Goal: Information Seeking & Learning: Check status

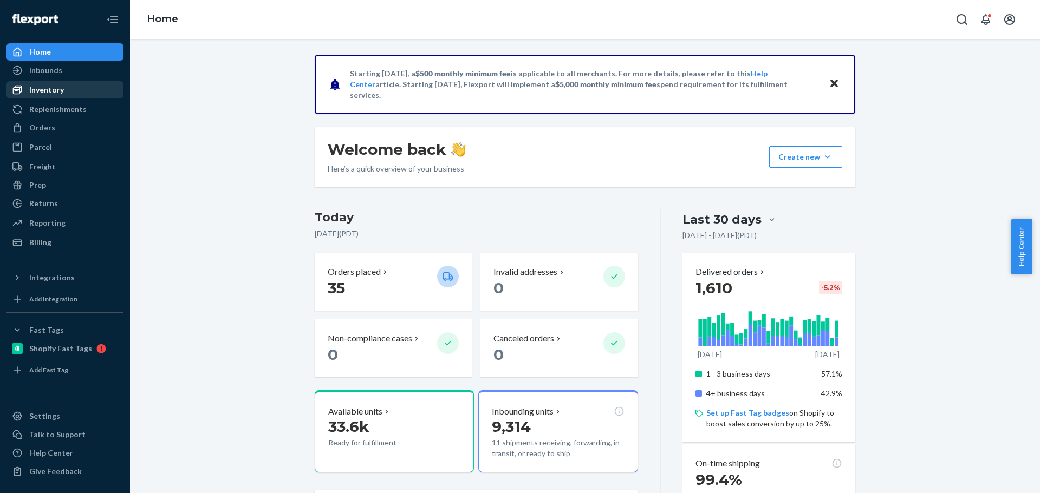
click at [82, 90] on div "Inventory" at bounding box center [65, 89] width 115 height 15
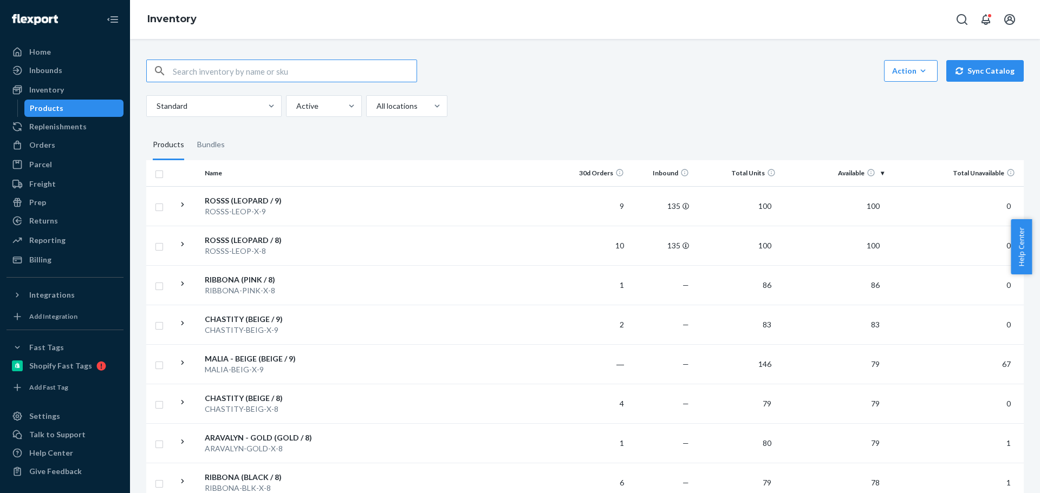
click at [238, 68] on input "text" at bounding box center [295, 71] width 244 height 22
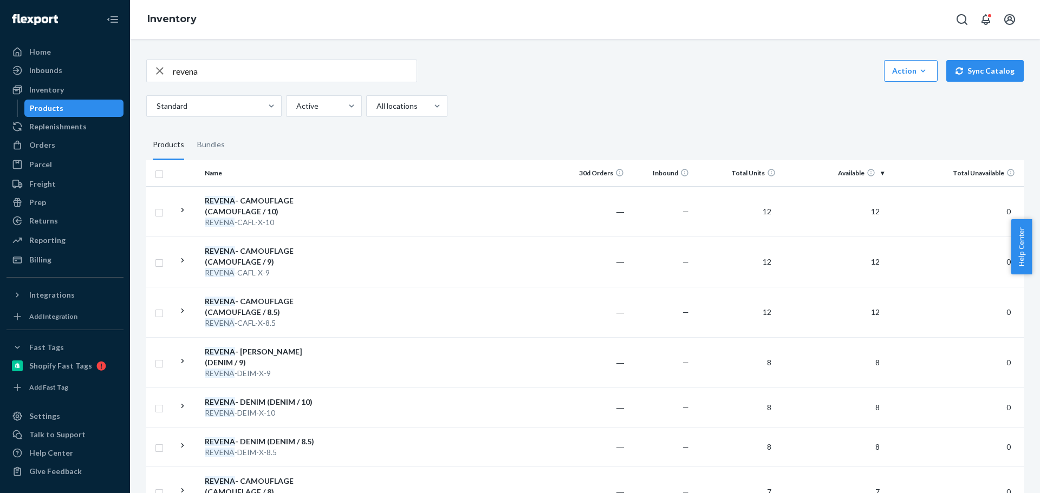
click at [253, 73] on input "revena" at bounding box center [295, 71] width 244 height 22
type input "[PERSON_NAME]"
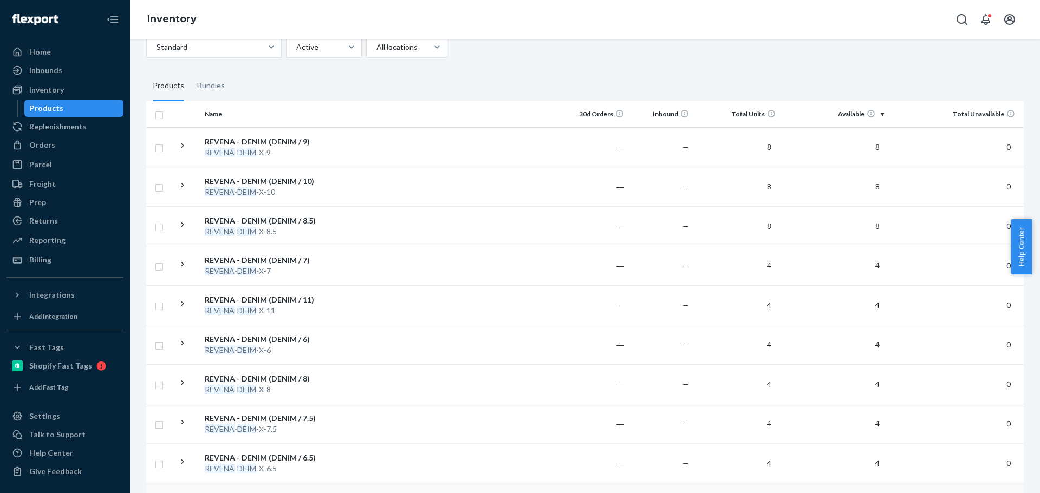
scroll to position [54, 0]
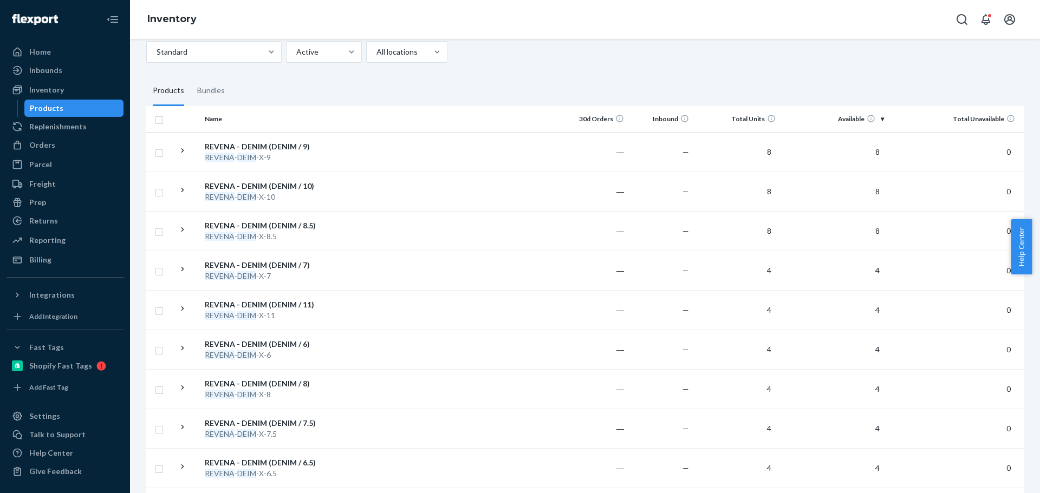
click at [157, 122] on input "checkbox" at bounding box center [159, 118] width 9 height 11
checkbox input "true"
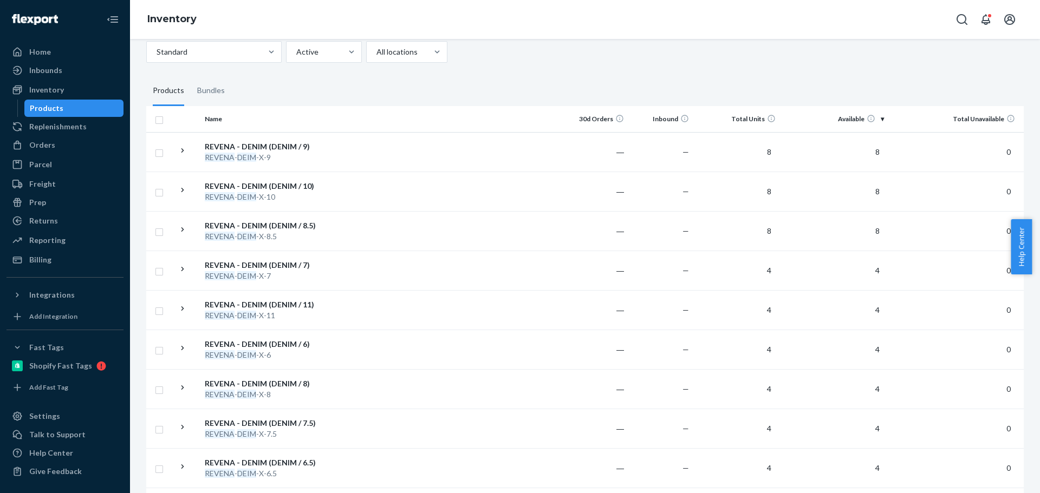
checkbox input "true"
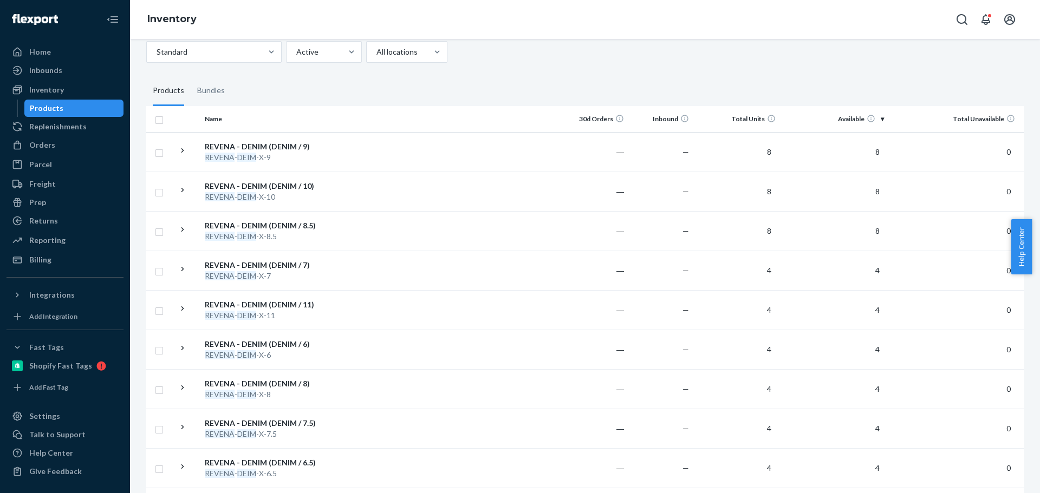
checkbox input "true"
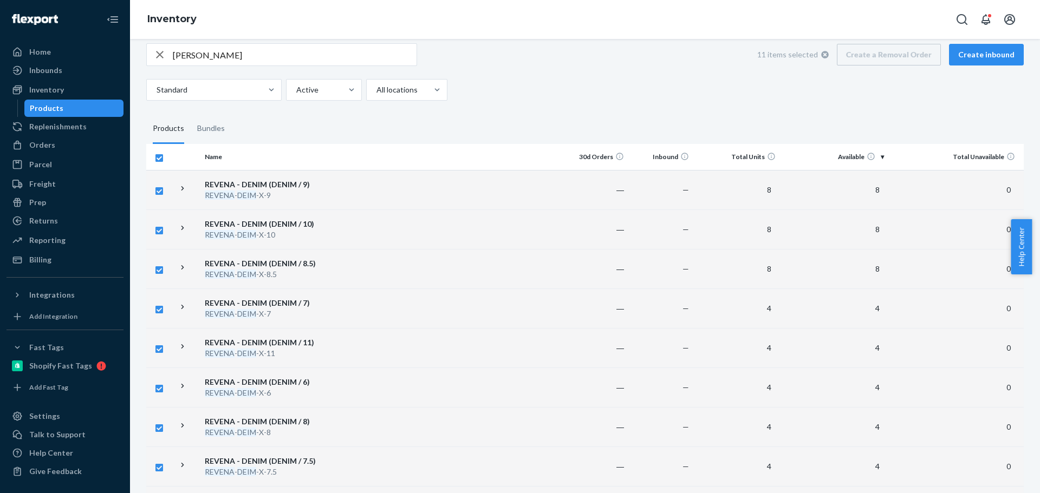
scroll to position [0, 0]
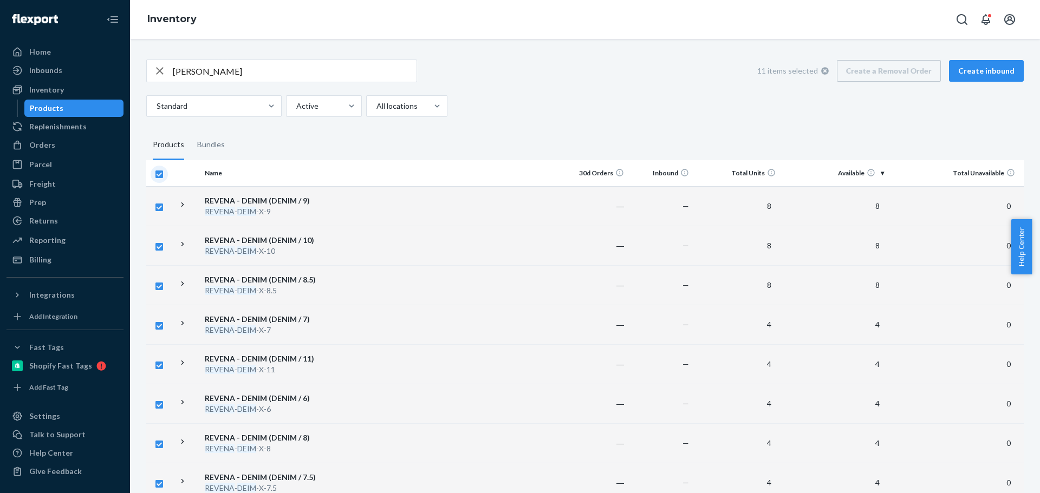
click at [160, 173] on input "checkbox" at bounding box center [159, 172] width 9 height 11
checkbox input "false"
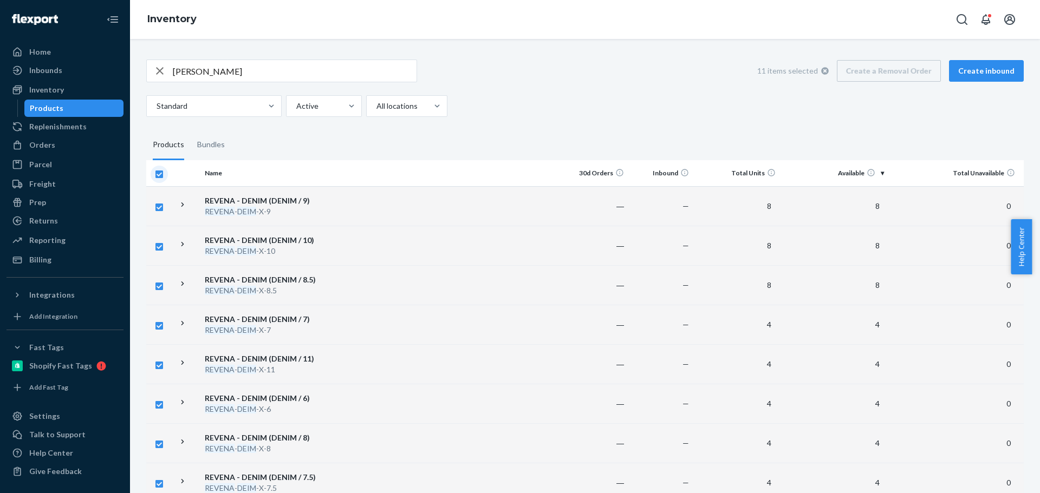
checkbox input "false"
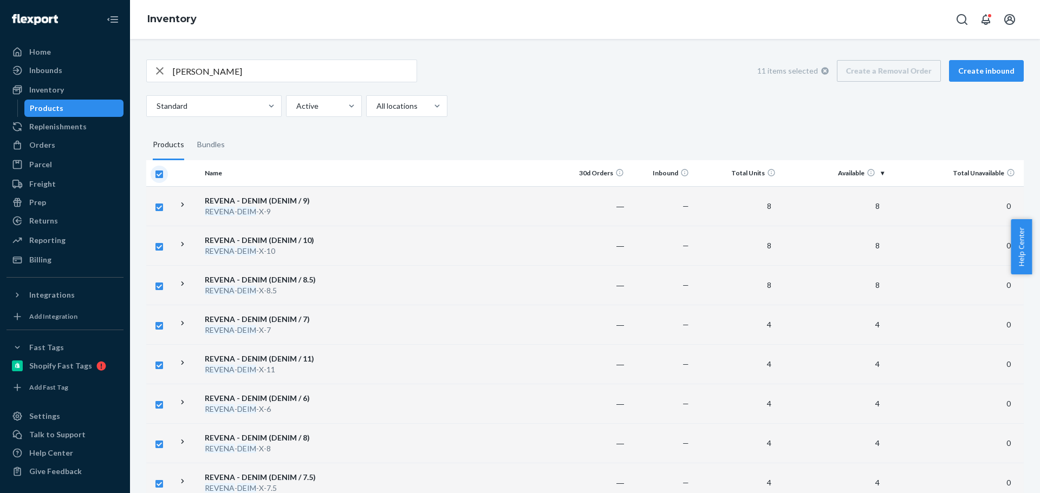
checkbox input "false"
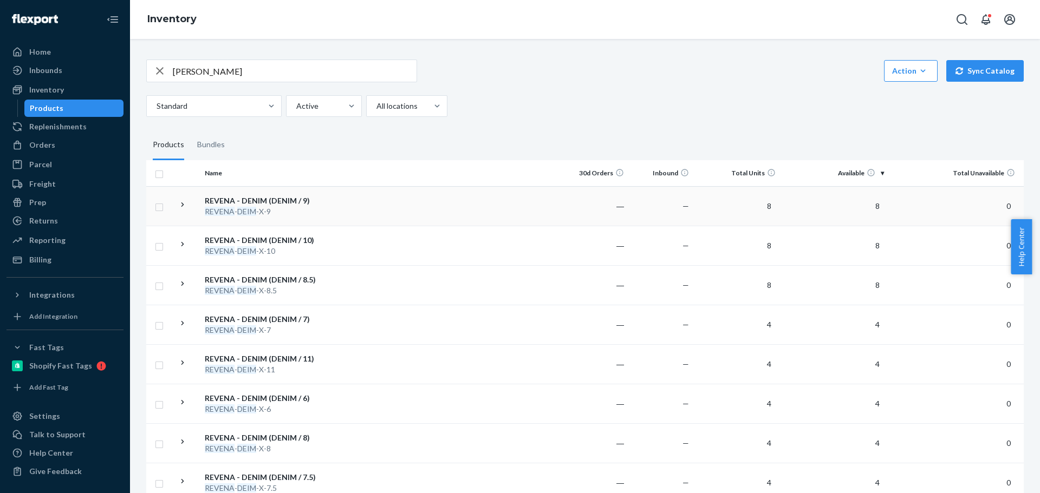
click at [305, 201] on div "REVENA - DENIM (DENIM / 9)" at bounding box center [261, 200] width 113 height 11
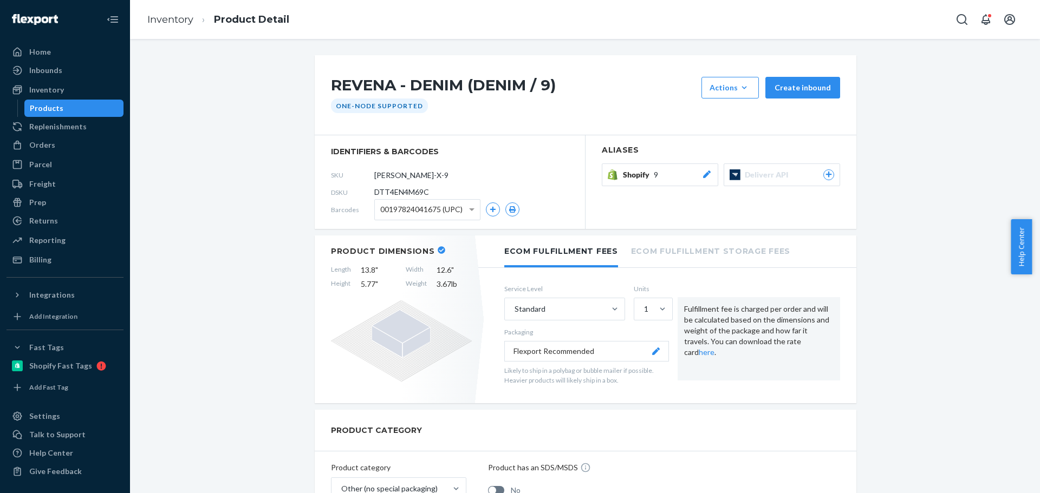
click at [658, 177] on div "Shopify 9" at bounding box center [667, 174] width 89 height 11
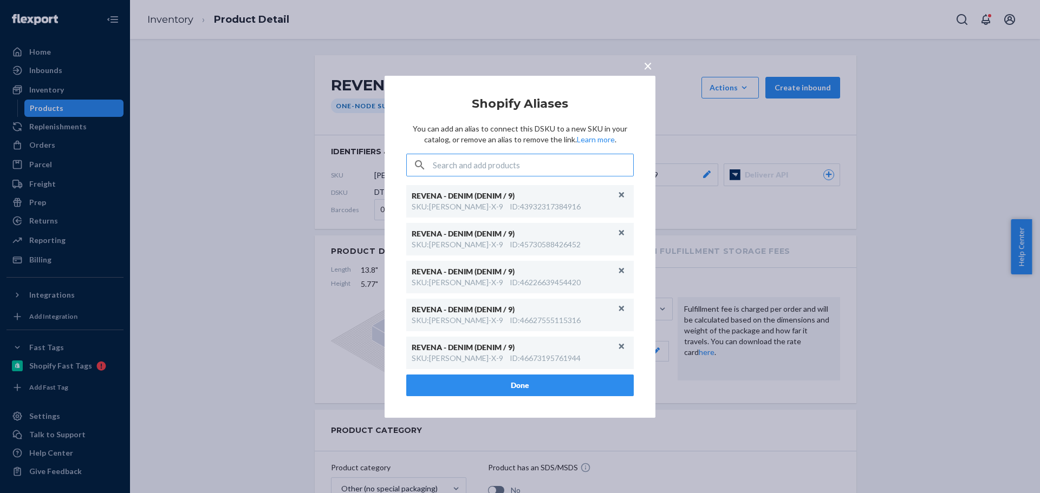
scroll to position [152, 0]
click at [873, 364] on div "× Shopify Aliases You can add an alias to connect this DSKU to a new SKU in you…" at bounding box center [520, 246] width 1040 height 493
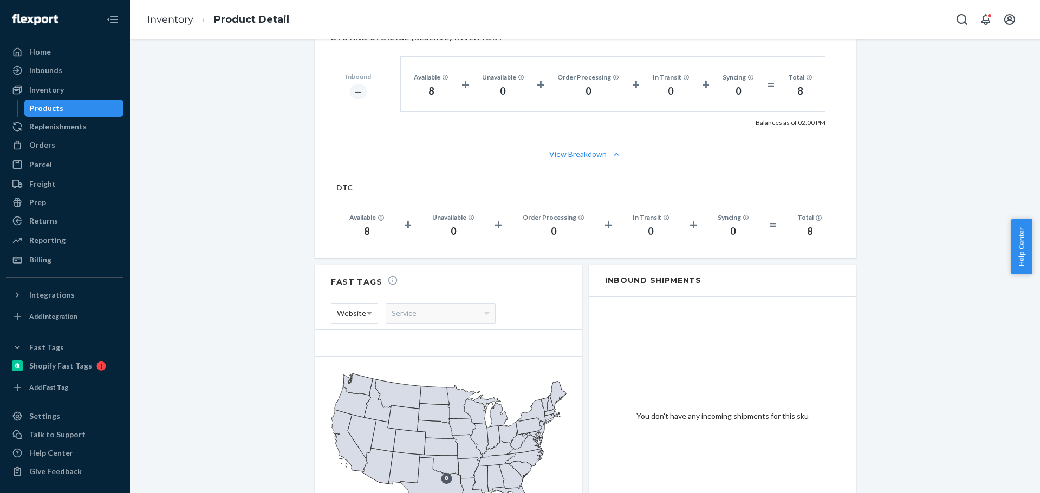
scroll to position [704, 0]
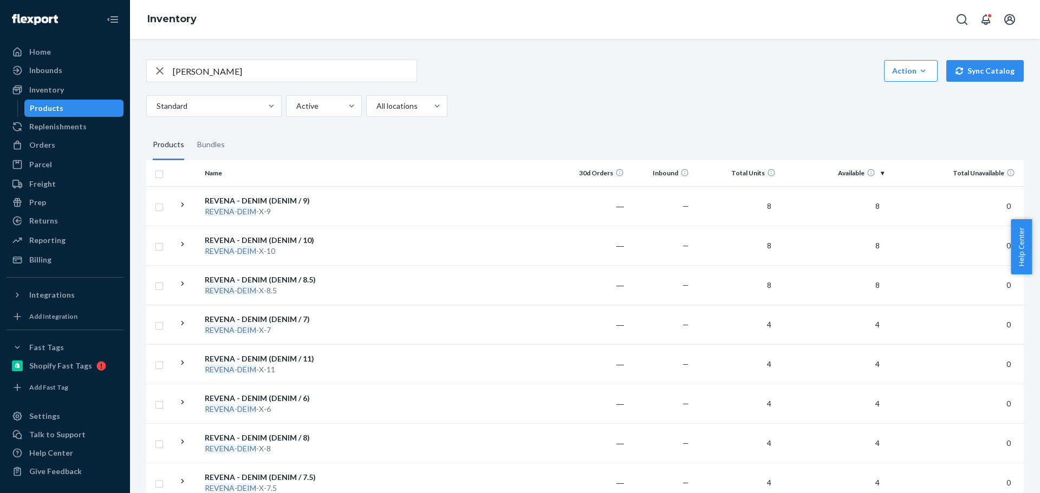
click at [263, 71] on input "[PERSON_NAME]" at bounding box center [295, 71] width 244 height 22
type input "vientiane"
